Goal: Register for event/course

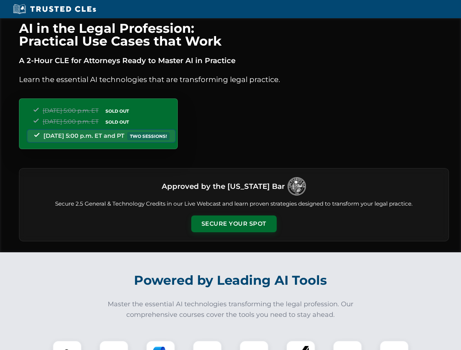
click at [233, 224] on button "Secure Your Spot" at bounding box center [233, 224] width 85 height 17
click at [67, 346] on img at bounding box center [67, 355] width 21 height 21
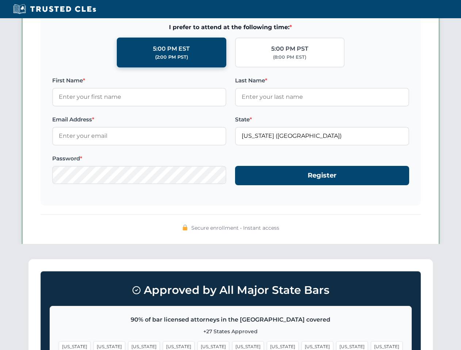
click at [267, 346] on span "[US_STATE]" at bounding box center [283, 346] width 32 height 11
click at [336, 346] on span "[US_STATE]" at bounding box center [352, 346] width 32 height 11
